Goal: Information Seeking & Learning: Learn about a topic

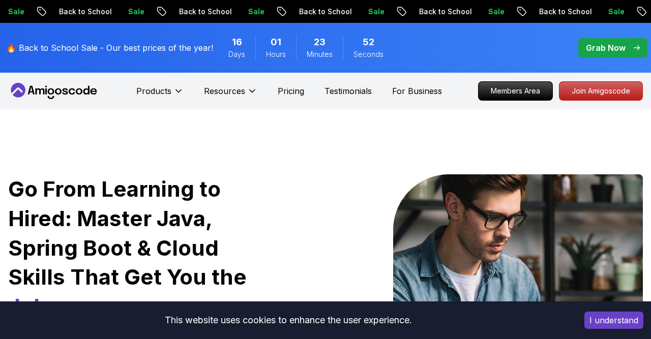
click at [609, 42] on p "Grab Now" at bounding box center [606, 48] width 40 height 12
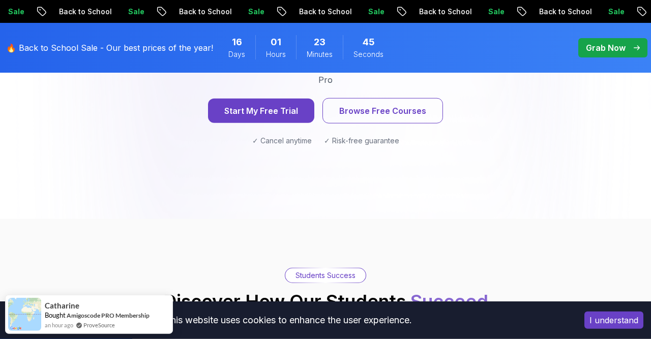
scroll to position [1317, 0]
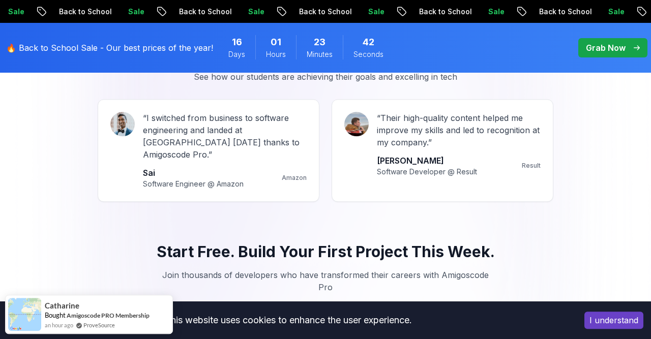
click at [52, 87] on div "Real Success Stories See how our students are achieving their goals and excelli…" at bounding box center [325, 126] width 641 height 152
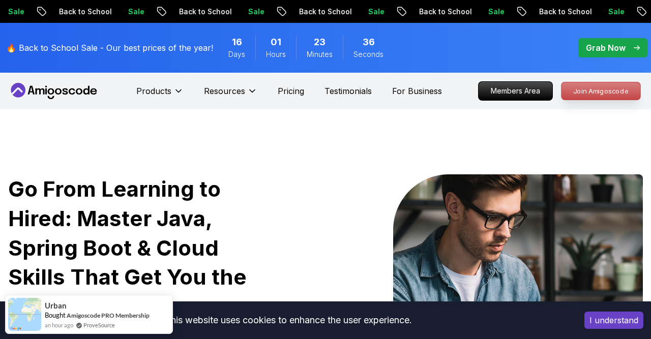
click at [595, 98] on p "Join Amigoscode" at bounding box center [601, 90] width 79 height 17
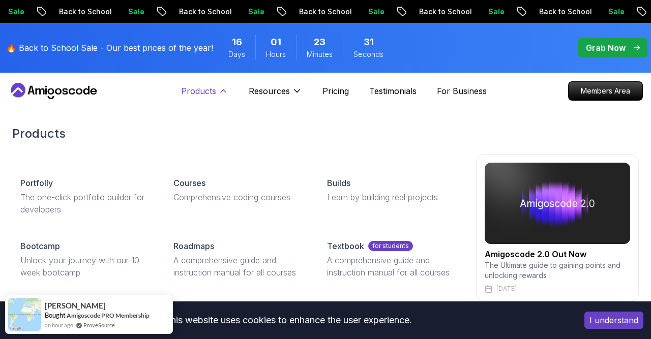
click at [197, 86] on p "Products" at bounding box center [198, 91] width 35 height 12
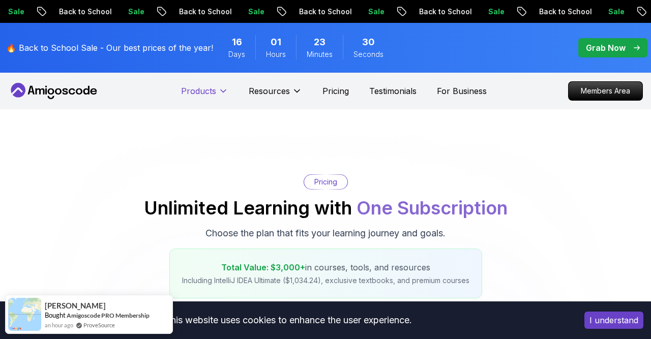
click at [197, 86] on p "Products" at bounding box center [198, 91] width 35 height 12
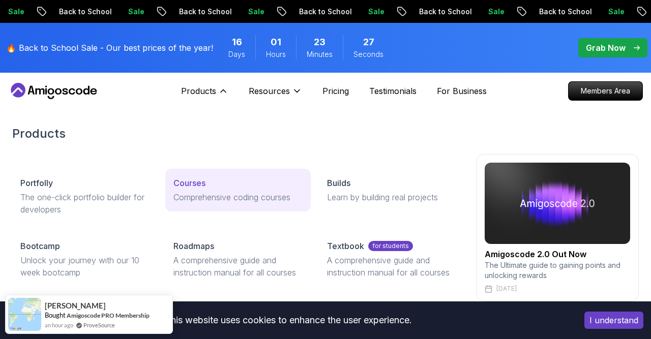
click at [212, 190] on link "Courses Comprehensive coding courses" at bounding box center [237, 190] width 145 height 43
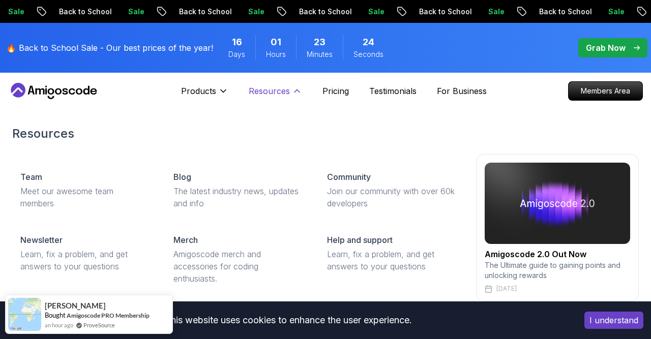
click at [280, 92] on p "Resources" at bounding box center [269, 91] width 41 height 12
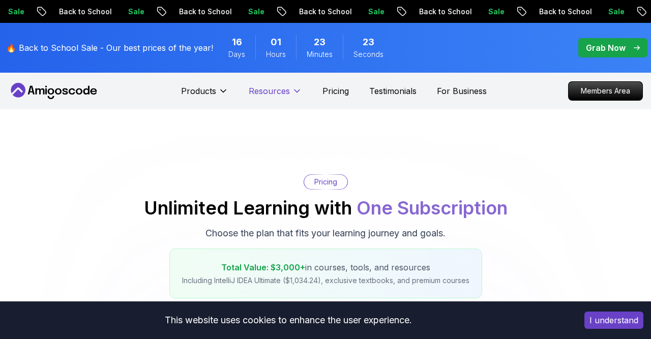
click at [280, 95] on p "Resources" at bounding box center [269, 91] width 41 height 12
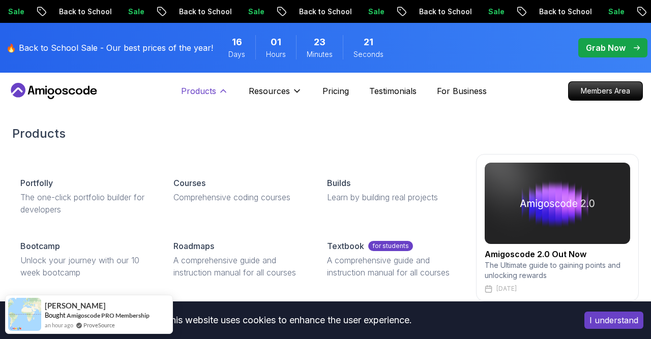
click at [215, 96] on p "Products" at bounding box center [198, 91] width 35 height 12
click at [209, 89] on p "Products" at bounding box center [198, 91] width 35 height 12
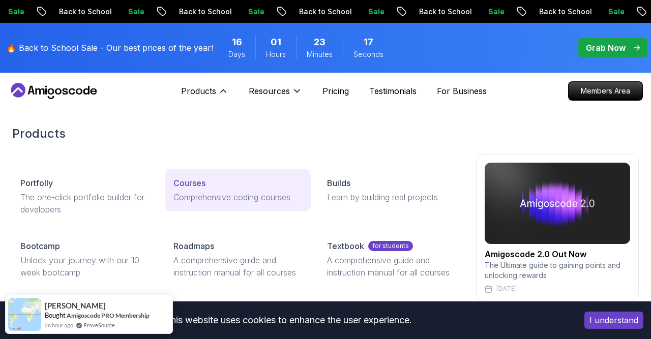
click at [208, 197] on p "Comprehensive coding courses" at bounding box center [237, 197] width 129 height 12
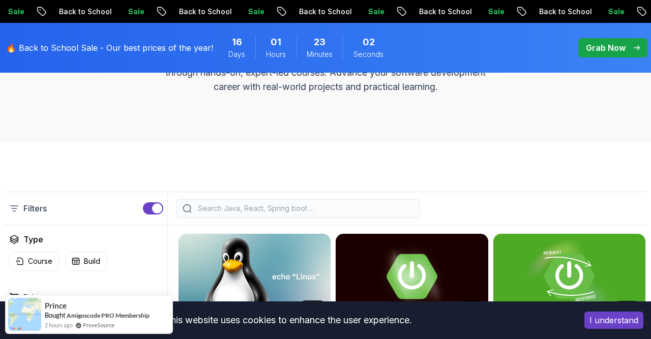
scroll to position [181, 0]
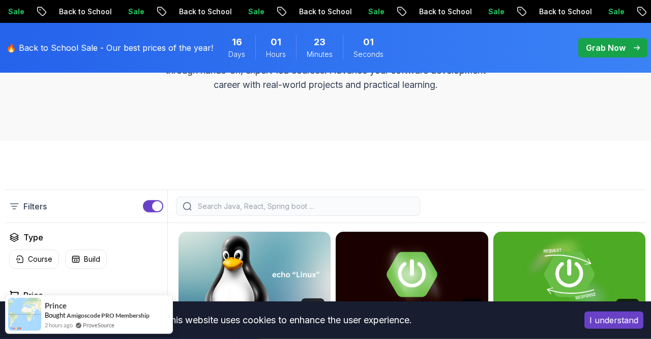
click at [231, 207] on input "search" at bounding box center [305, 206] width 218 height 10
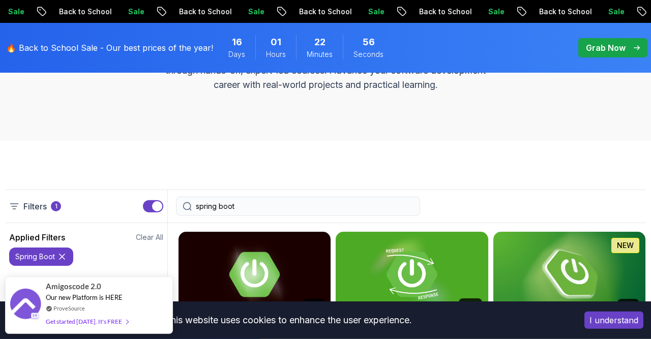
type input "spring boot"
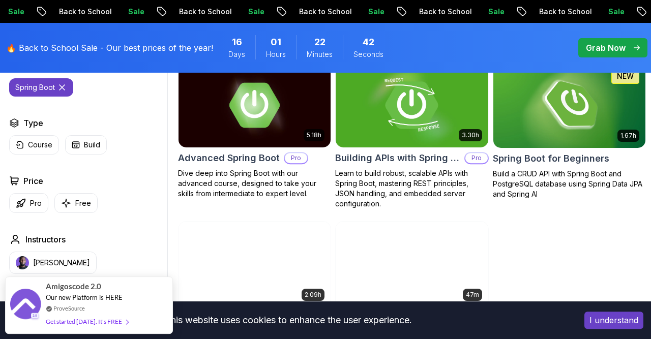
scroll to position [336, 0]
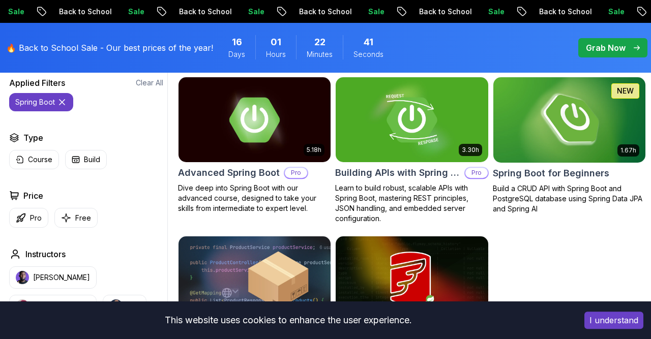
click at [605, 145] on img at bounding box center [569, 120] width 160 height 90
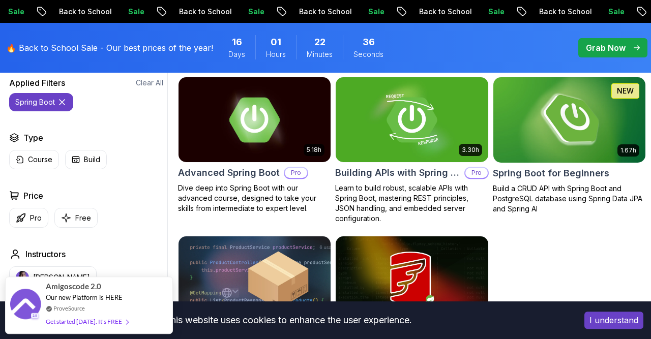
click at [550, 111] on img at bounding box center [569, 120] width 160 height 90
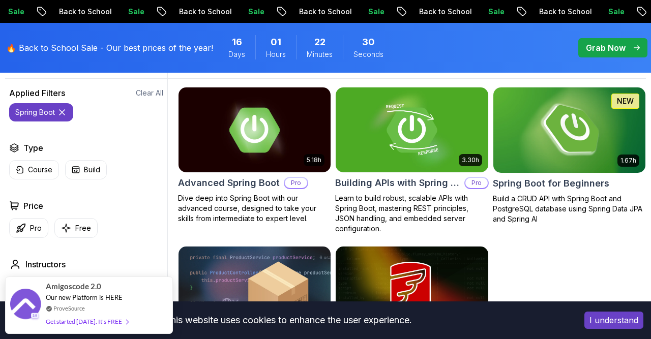
scroll to position [317, 0]
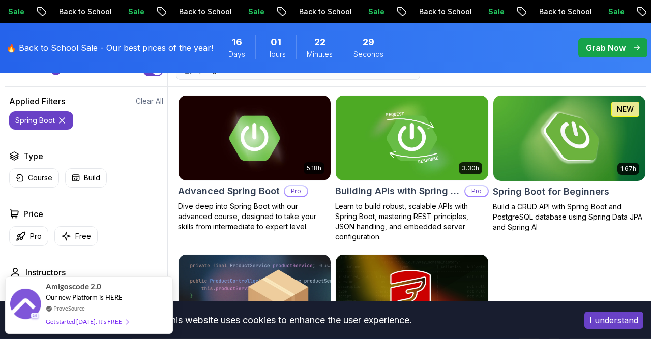
click at [572, 135] on img at bounding box center [569, 139] width 160 height 90
click at [572, 136] on img at bounding box center [569, 139] width 160 height 90
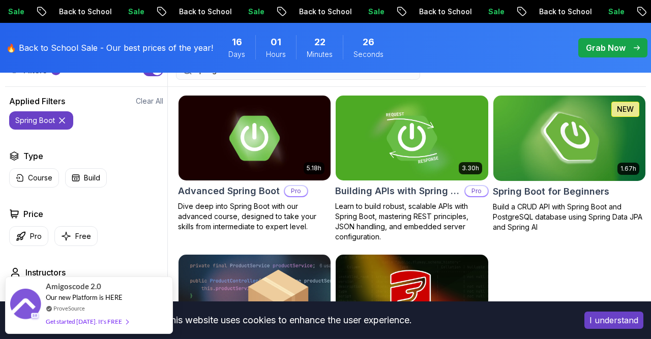
click at [581, 209] on p "Build a CRUD API with Spring Boot and PostgreSQL database using Spring Data JPA…" at bounding box center [569, 217] width 153 height 31
click at [641, 149] on img at bounding box center [569, 139] width 160 height 90
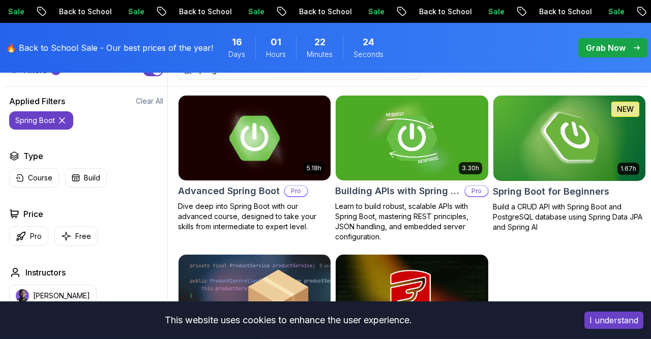
click at [641, 149] on img at bounding box center [569, 139] width 160 height 90
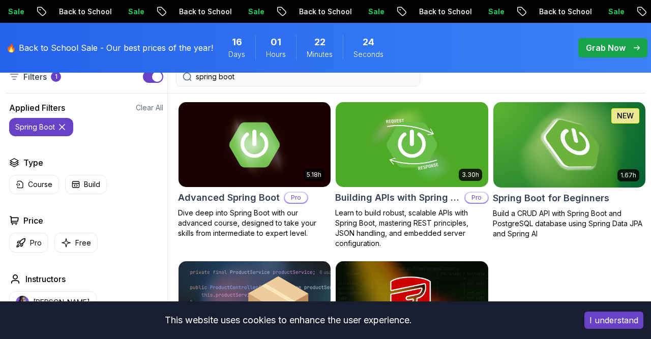
scroll to position [310, 0]
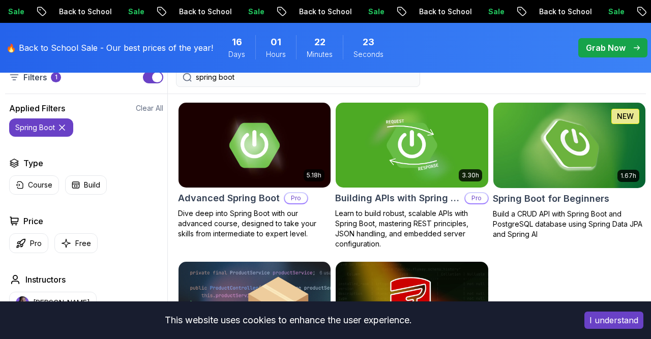
click at [616, 128] on img at bounding box center [569, 146] width 160 height 90
click at [493, 102] on link "1.67h NEW Spring Boot for Beginners Build a CRUD API with Spring Boot and Postg…" at bounding box center [569, 170] width 153 height 137
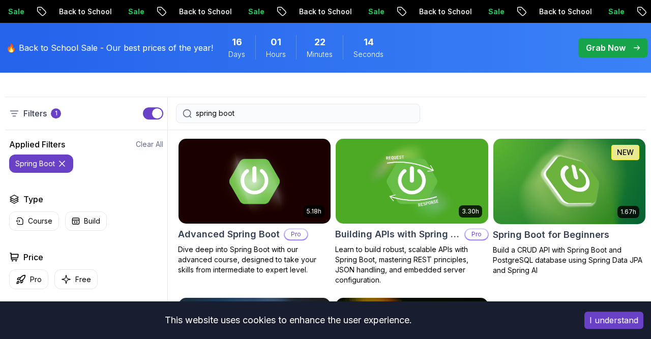
scroll to position [273, 0]
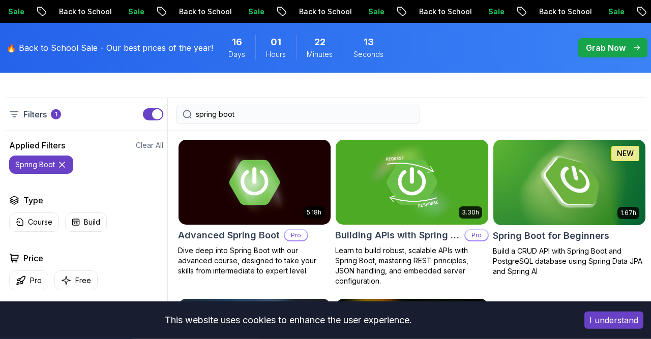
click at [555, 175] on img at bounding box center [569, 183] width 160 height 90
click at [570, 186] on img at bounding box center [569, 183] width 160 height 90
click at [565, 182] on img at bounding box center [569, 183] width 160 height 90
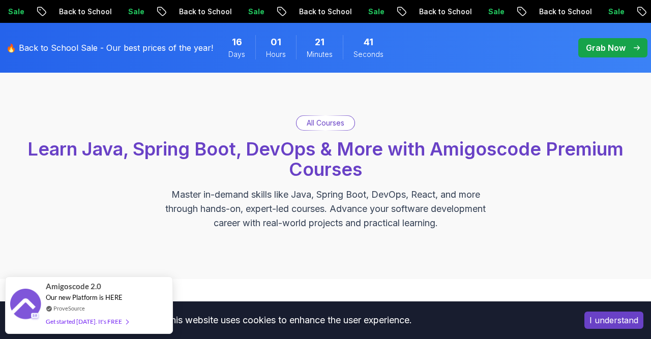
click at [384, 104] on div "All Courses Learn Java, Spring Boot, DevOps & More with Amigoscode Premium Cour…" at bounding box center [325, 173] width 651 height 213
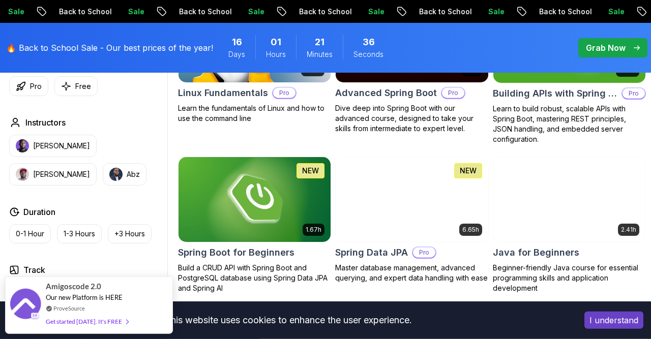
scroll to position [415, 0]
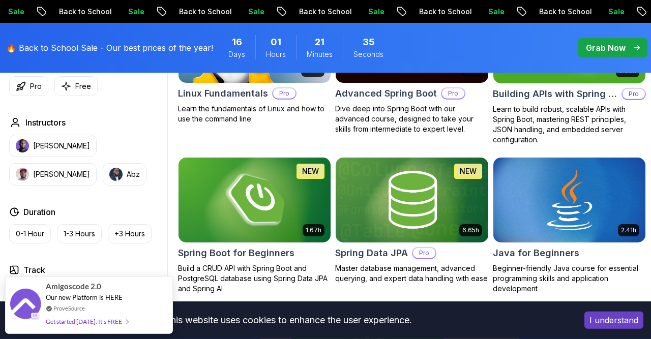
click at [282, 204] on img at bounding box center [255, 200] width 160 height 90
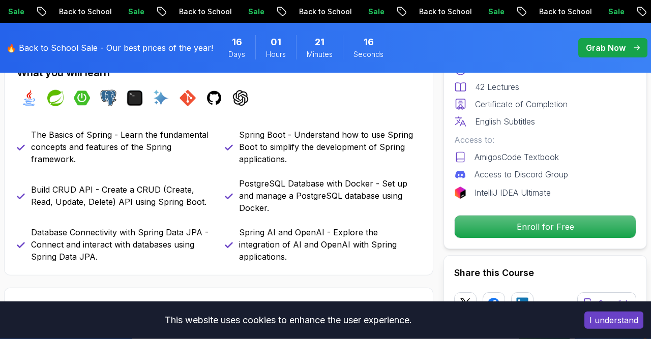
scroll to position [425, 0]
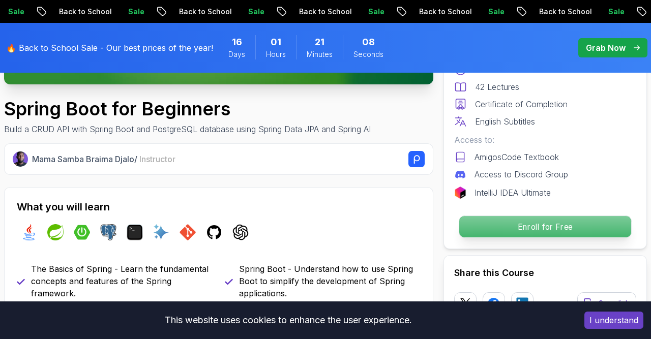
click at [498, 221] on p "Enroll for Free" at bounding box center [545, 226] width 172 height 21
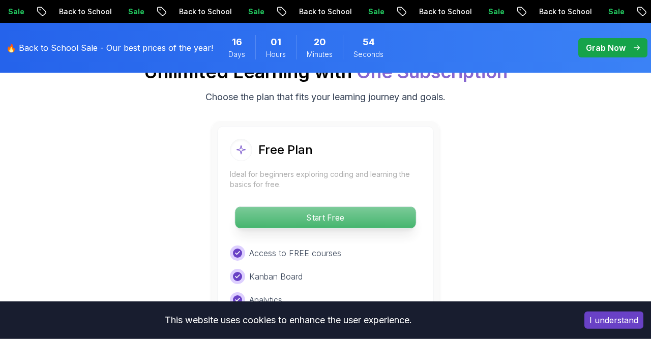
scroll to position [2156, 0]
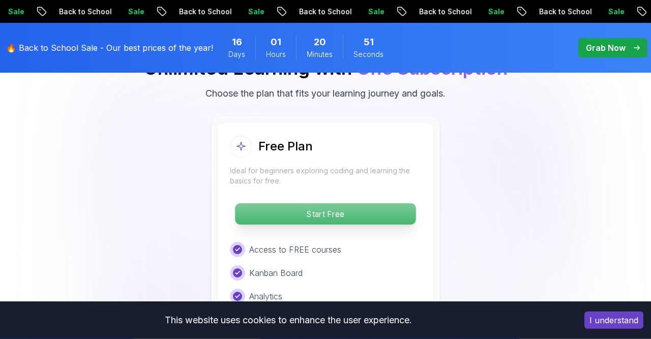
click at [352, 209] on p "Start Free" at bounding box center [325, 213] width 181 height 21
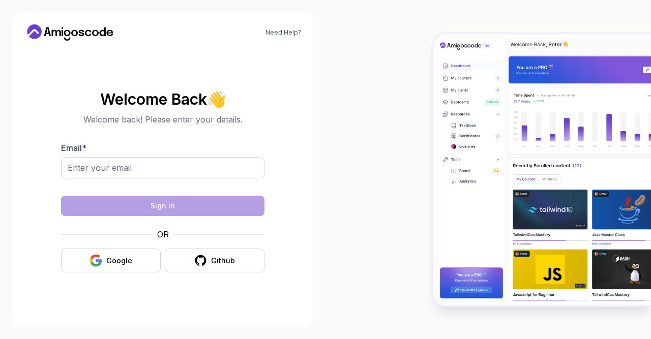
click at [353, 210] on div at bounding box center [489, 169] width 326 height 339
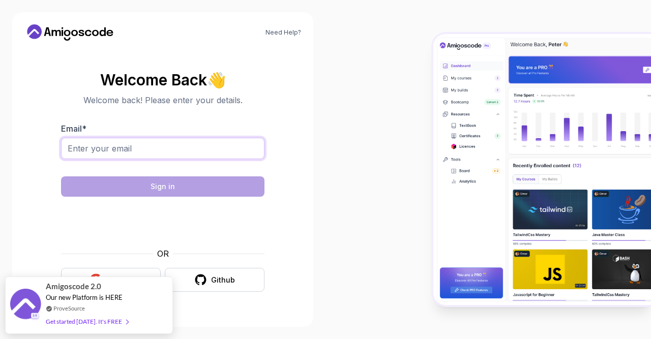
click at [195, 152] on input "Email *" at bounding box center [162, 148] width 203 height 21
click at [145, 269] on button "Google" at bounding box center [111, 280] width 100 height 24
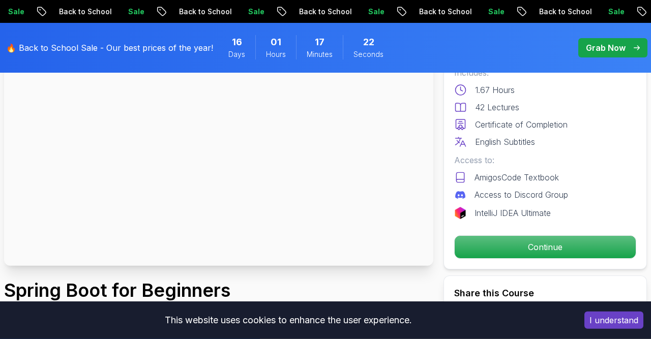
scroll to position [110, 0]
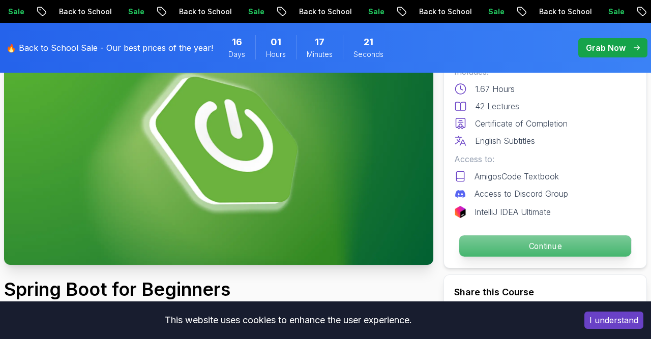
click at [518, 241] on p "Continue" at bounding box center [545, 246] width 172 height 21
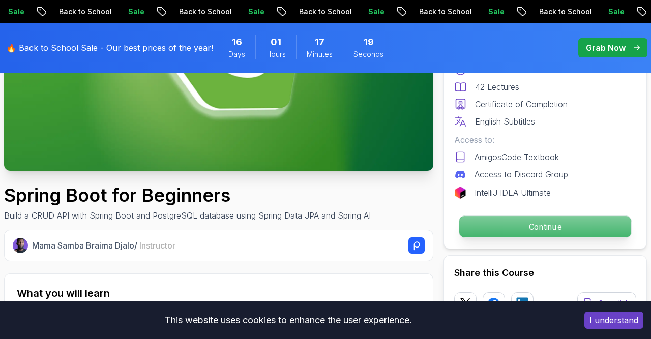
scroll to position [241, 0]
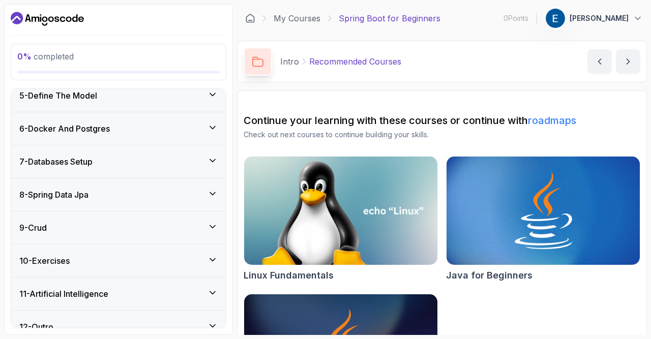
click at [153, 172] on div "7 - Databases Setup" at bounding box center [118, 161] width 215 height 33
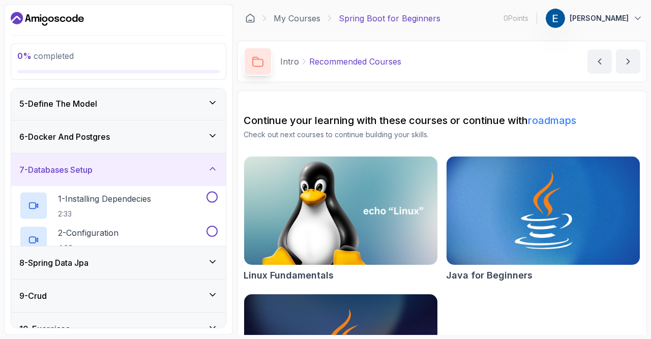
scroll to position [142, 0]
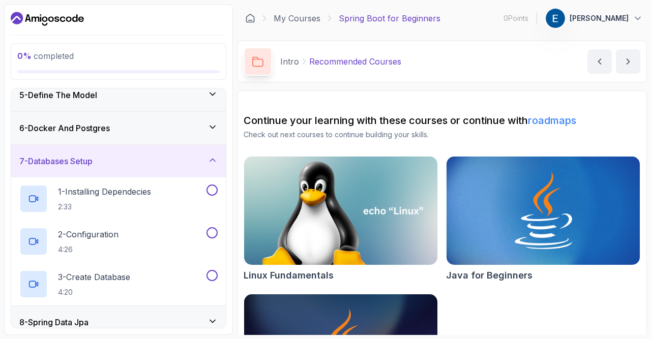
click at [146, 161] on div "7 - Databases Setup" at bounding box center [118, 161] width 198 height 12
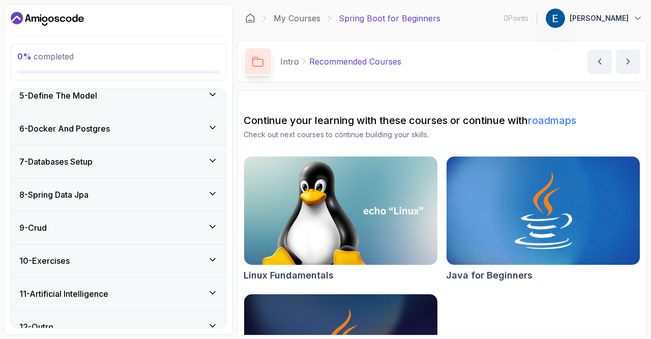
click at [124, 159] on div "7 - Databases Setup" at bounding box center [118, 162] width 198 height 12
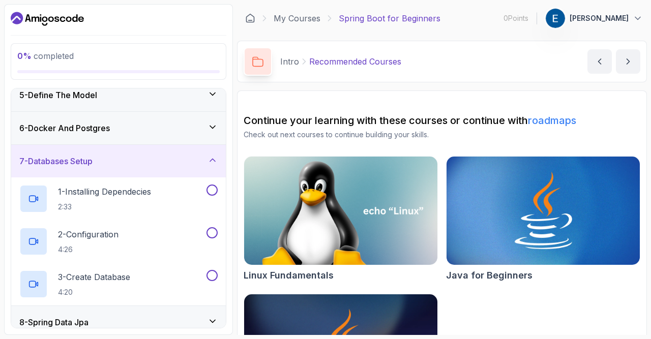
click at [124, 159] on div "7 - Databases Setup" at bounding box center [118, 161] width 198 height 12
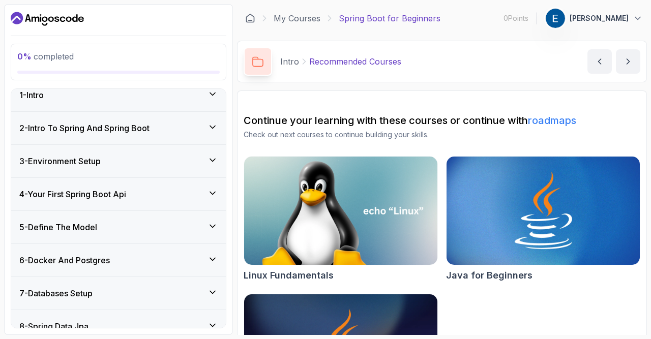
scroll to position [0, 0]
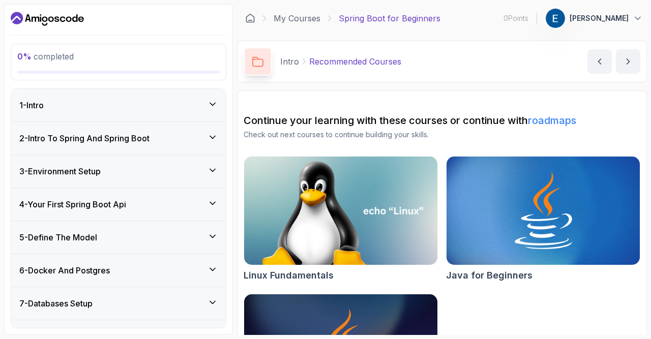
click at [150, 101] on div "1 - Intro" at bounding box center [118, 105] width 198 height 12
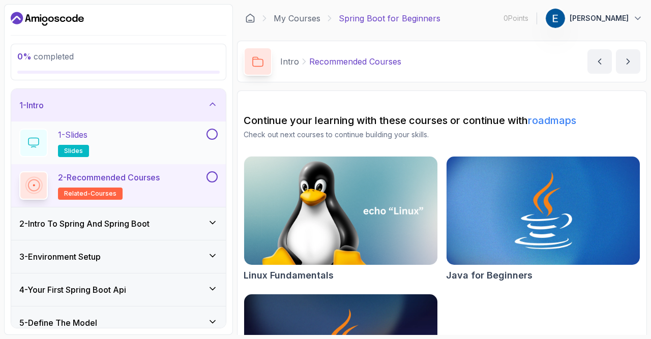
click at [166, 134] on div "1 - Slides slides" at bounding box center [111, 143] width 185 height 28
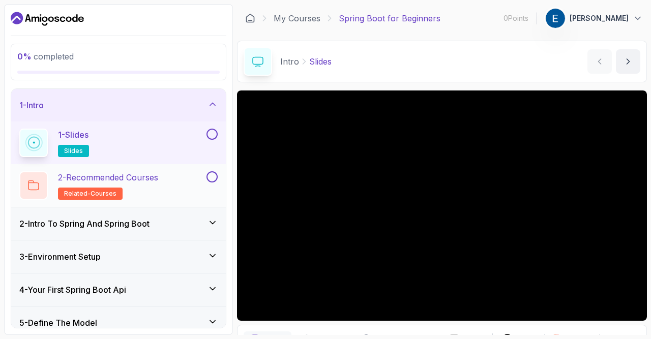
click at [169, 187] on div "2 - Recommended Courses related-courses" at bounding box center [111, 185] width 185 height 28
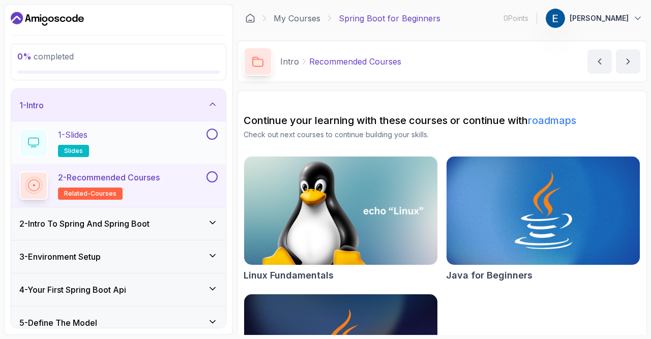
click at [163, 142] on div "1 - Slides slides" at bounding box center [111, 143] width 185 height 28
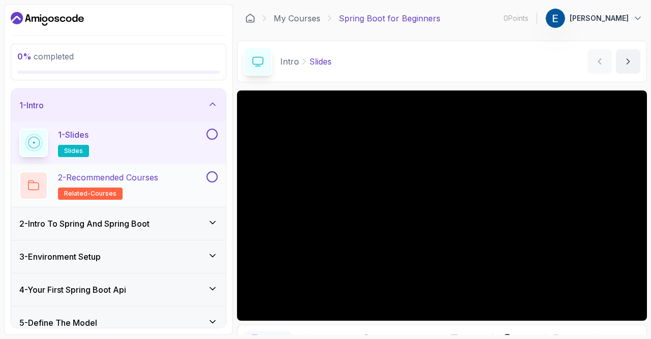
click at [176, 182] on div "2 - Recommended Courses related-courses" at bounding box center [111, 185] width 185 height 28
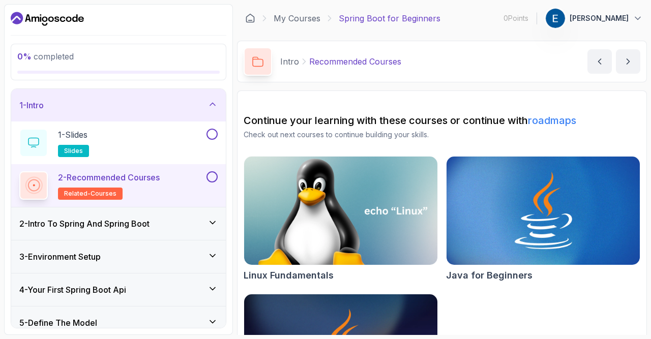
click at [344, 216] on img at bounding box center [341, 211] width 203 height 114
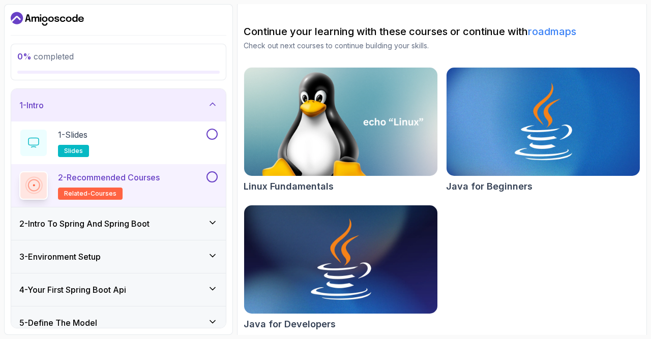
scroll to position [94, 0]
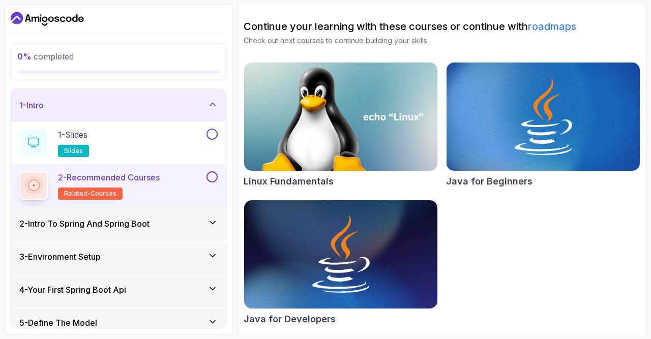
click at [171, 231] on div "2 - Intro To Spring And Spring Boot" at bounding box center [118, 224] width 215 height 33
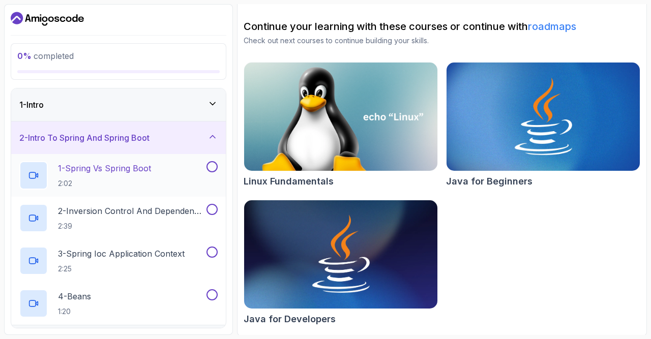
click at [154, 173] on div "1 - Spring Vs Spring Boot 2:02" at bounding box center [111, 175] width 185 height 28
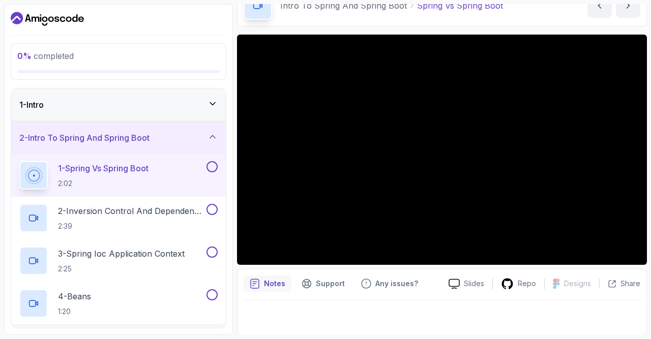
click at [423, 298] on div "Notes Support Any issues? Slides Repo Designs Design not available Share" at bounding box center [442, 302] width 410 height 67
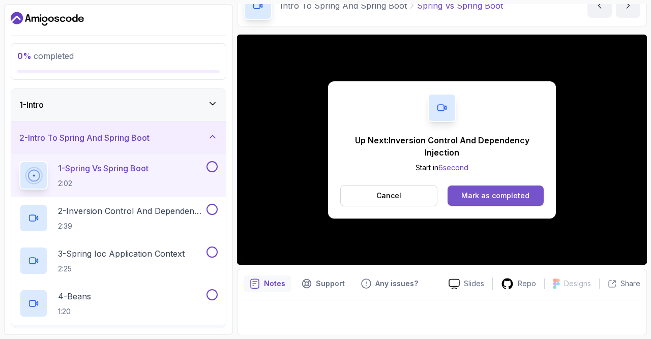
click at [499, 192] on div "Mark as completed" at bounding box center [495, 196] width 68 height 10
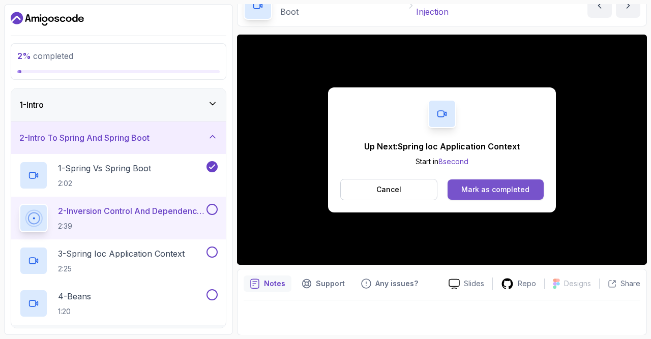
click at [496, 191] on div "Mark as completed" at bounding box center [495, 190] width 68 height 10
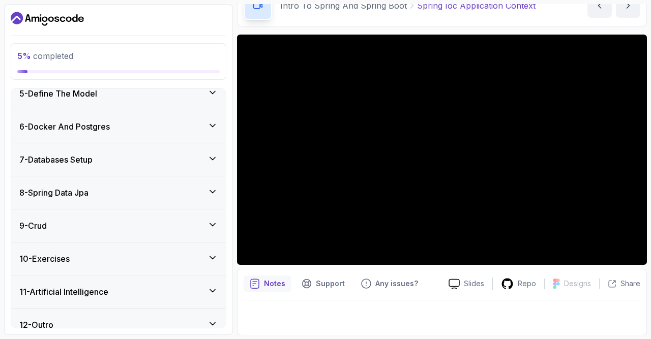
scroll to position [325, 0]
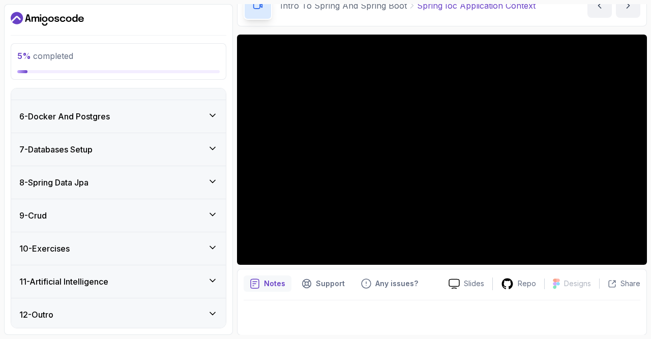
click at [209, 216] on icon at bounding box center [213, 215] width 10 height 10
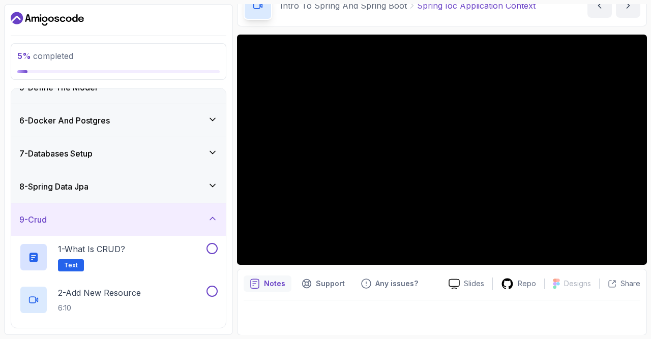
scroll to position [149, 0]
click at [209, 216] on icon at bounding box center [213, 219] width 10 height 10
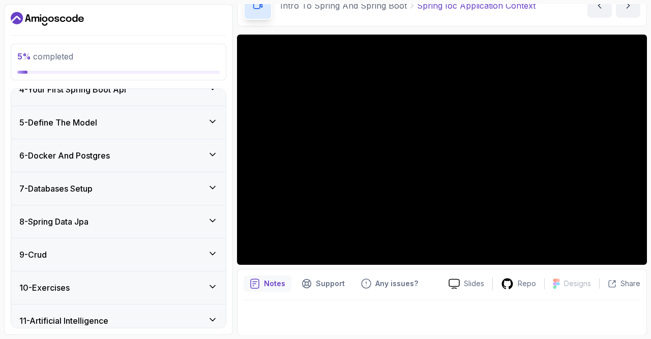
scroll to position [100, 0]
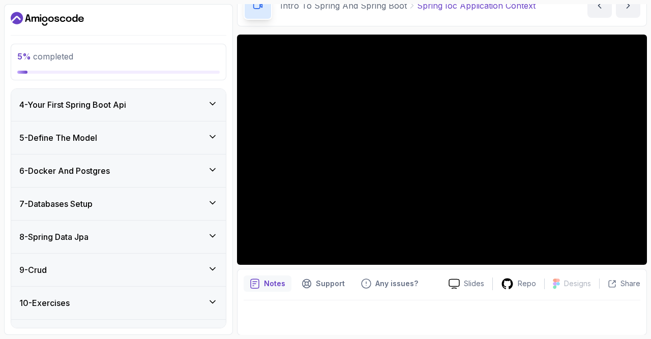
click at [209, 241] on div "8 - Spring Data Jpa" at bounding box center [118, 237] width 198 height 12
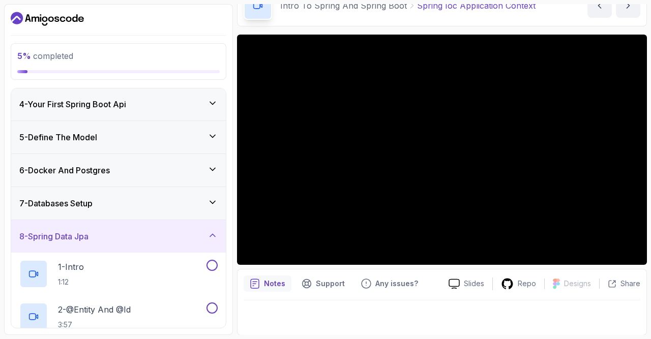
scroll to position [0, 0]
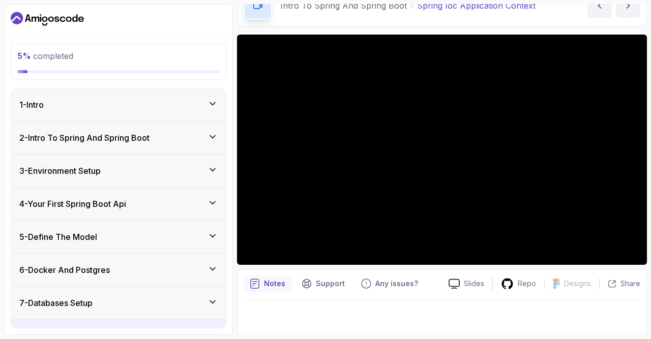
click at [134, 141] on h3 "2 - Intro To Spring And Spring Boot" at bounding box center [84, 138] width 130 height 12
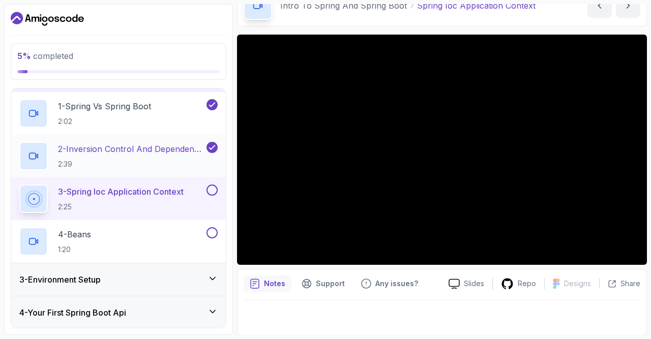
scroll to position [69, 0]
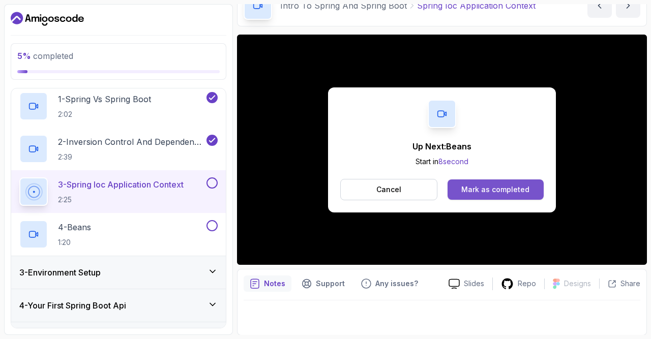
click at [504, 197] on button "Mark as completed" at bounding box center [496, 190] width 96 height 20
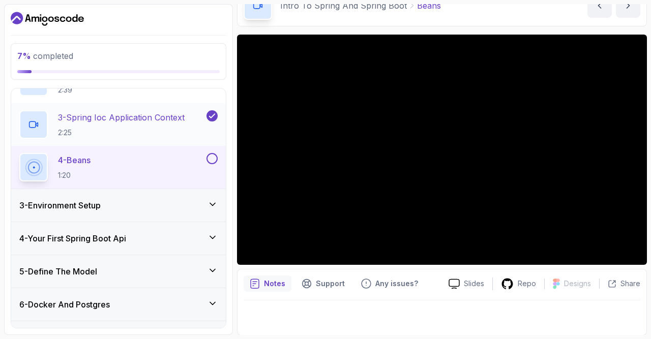
scroll to position [136, 0]
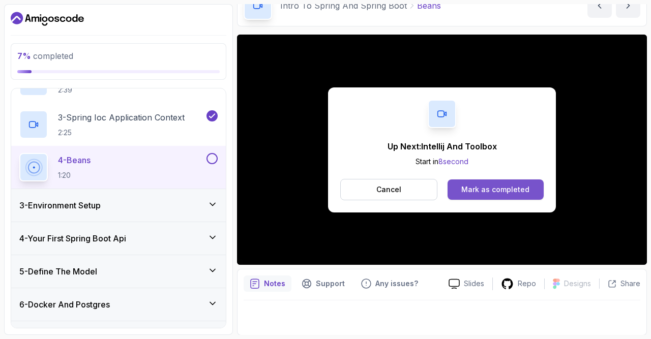
click at [481, 187] on div "Mark as completed" at bounding box center [495, 190] width 68 height 10
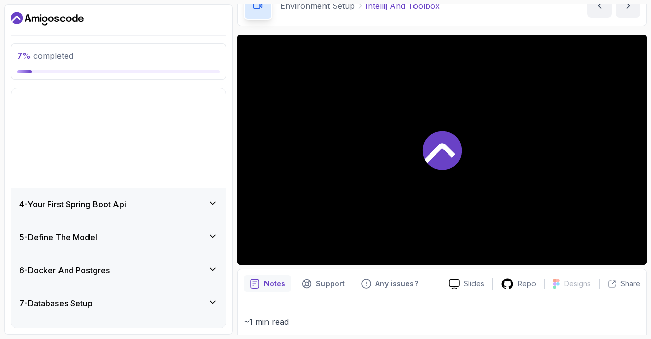
scroll to position [74, 0]
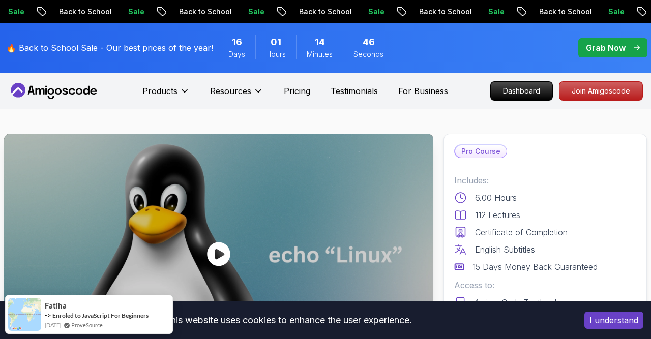
scroll to position [61, 0]
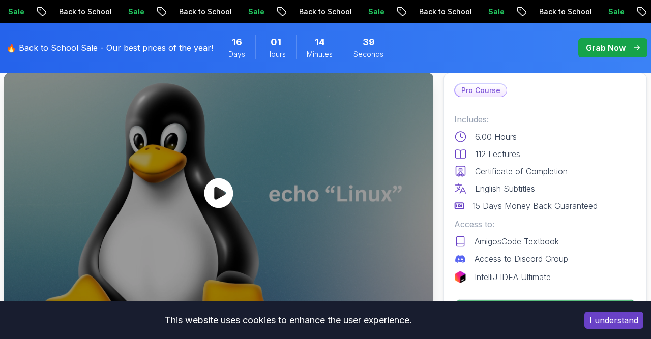
click at [212, 193] on icon at bounding box center [218, 194] width 29 height 30
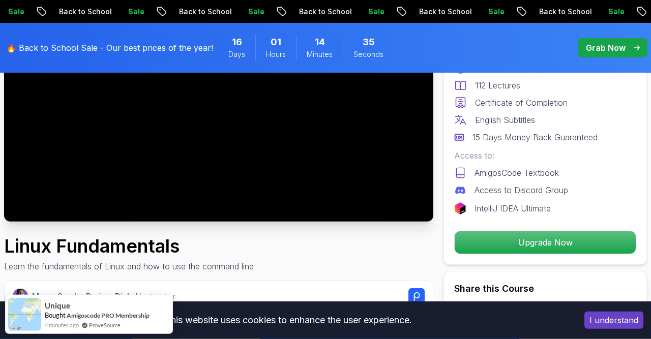
scroll to position [153, 0]
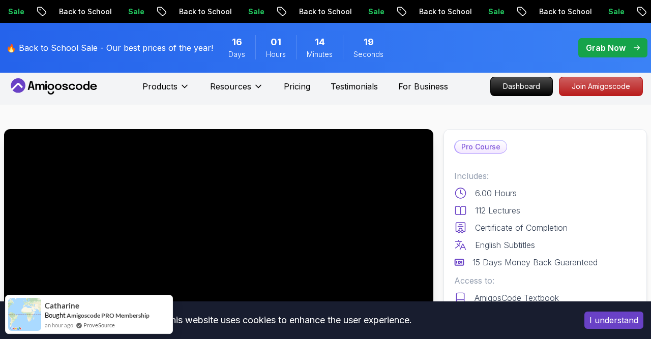
scroll to position [0, 0]
